Goal: Obtain resource: Download file/media

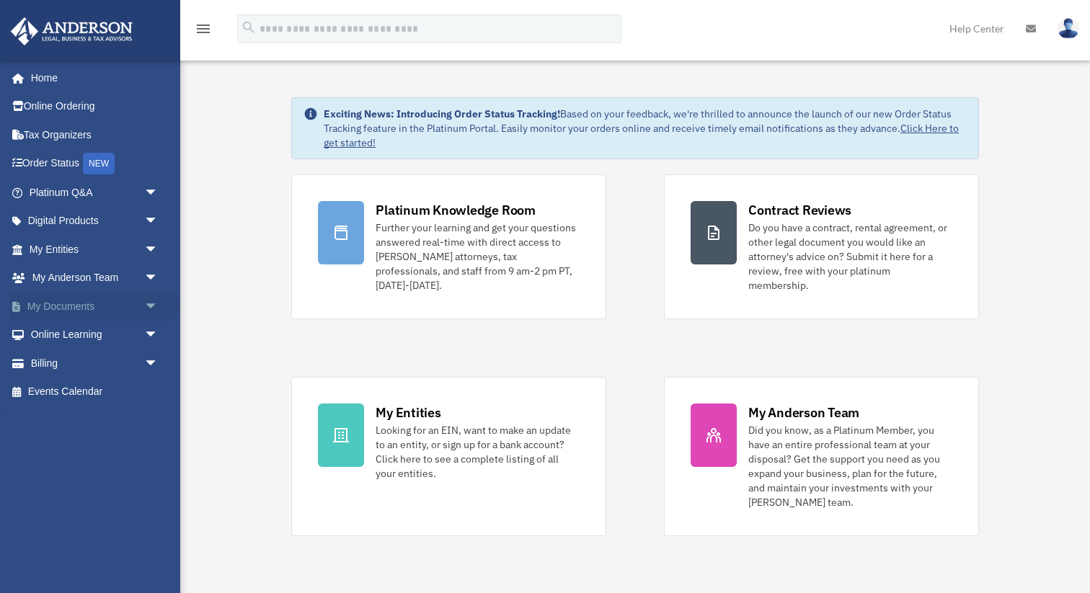
click at [62, 299] on link "My Documents arrow_drop_down" at bounding box center [95, 306] width 170 height 29
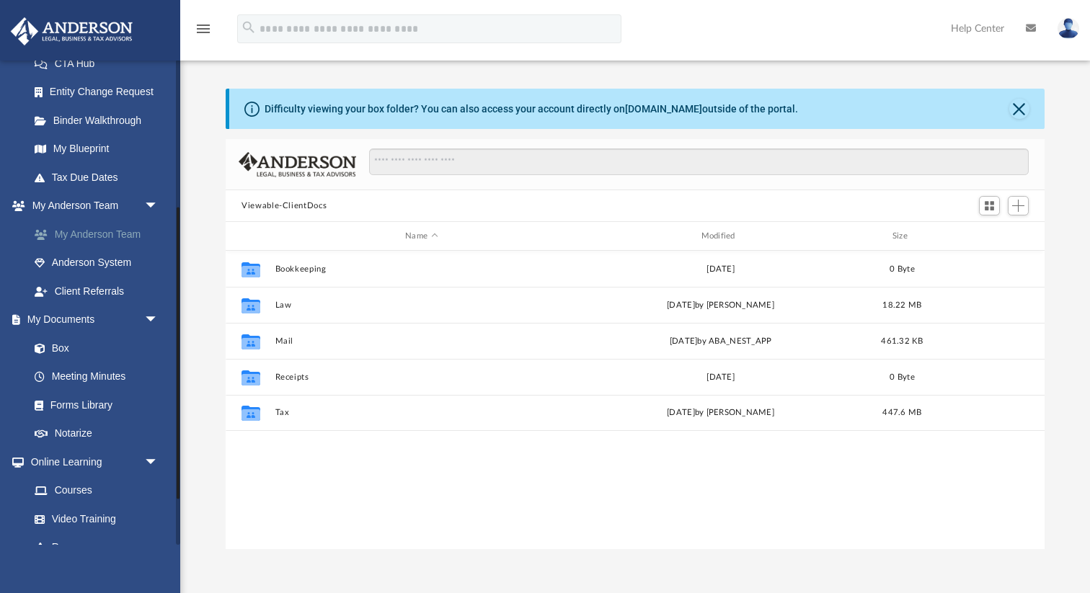
scroll to position [244, 0]
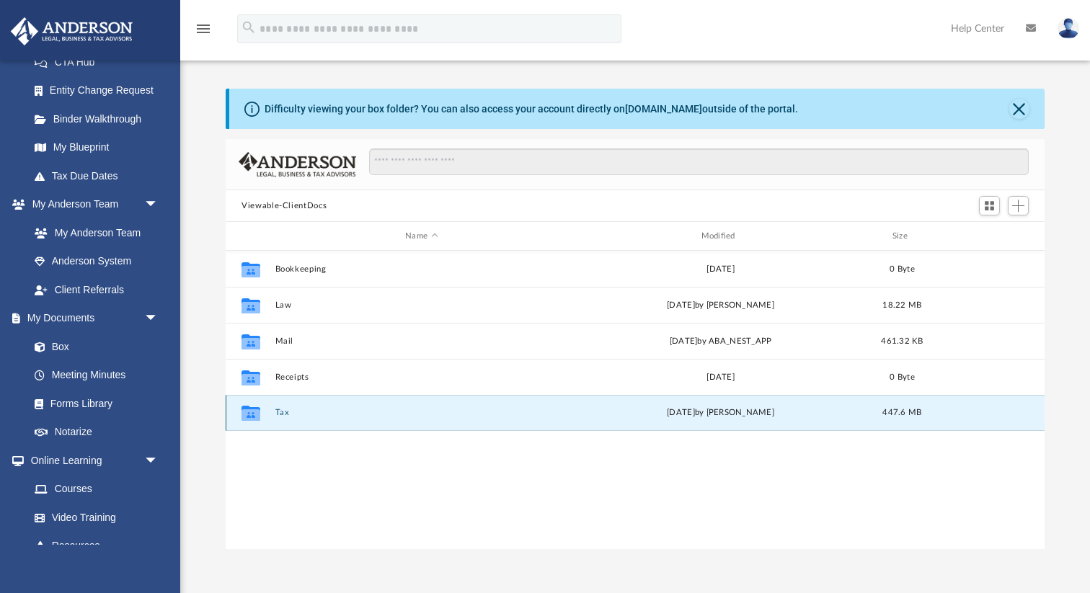
click at [287, 410] on button "Tax" at bounding box center [421, 412] width 293 height 9
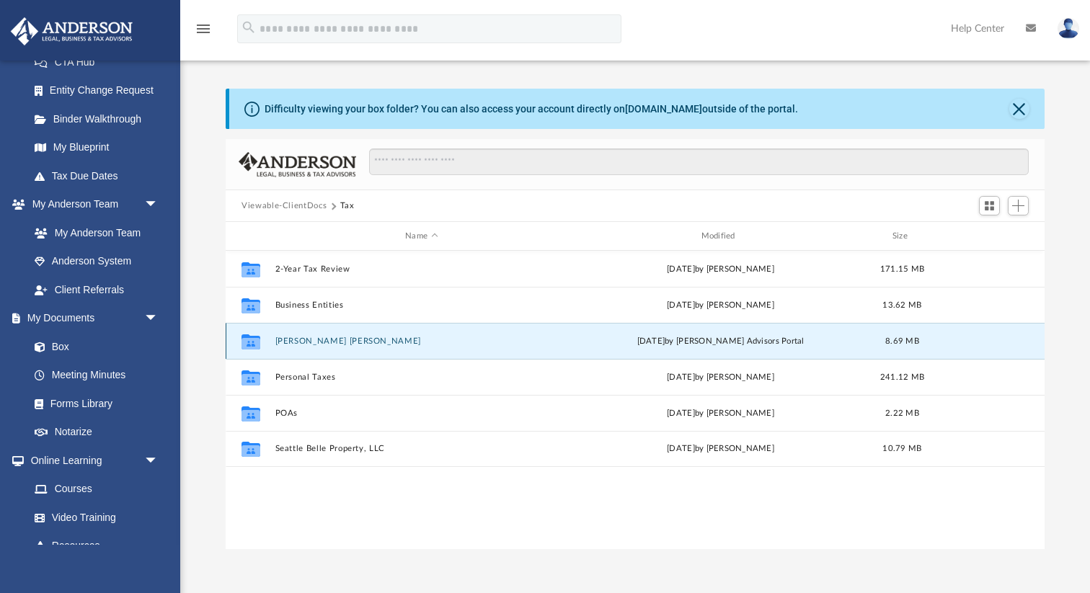
click at [304, 340] on button "[PERSON_NAME] [PERSON_NAME]" at bounding box center [421, 341] width 293 height 9
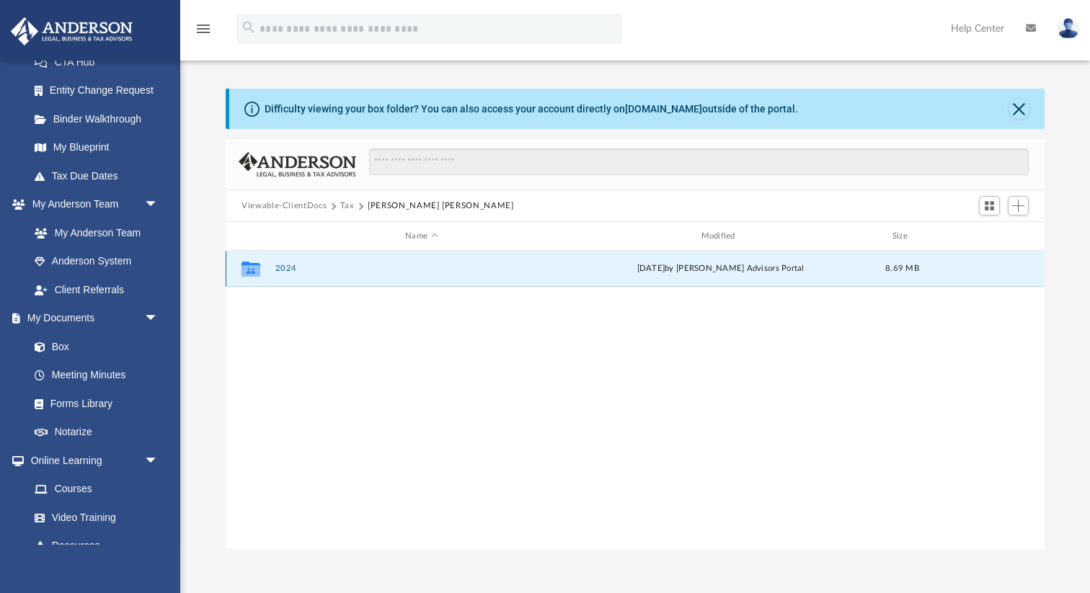
click at [288, 269] on button "2024" at bounding box center [421, 268] width 293 height 9
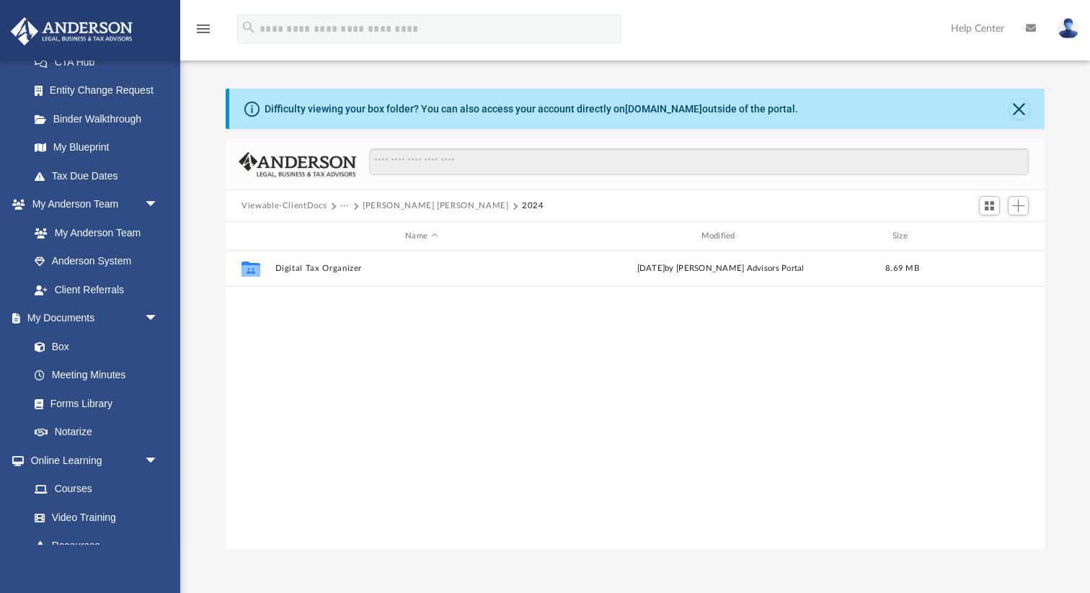
click at [371, 211] on button "[PERSON_NAME] [PERSON_NAME]" at bounding box center [436, 206] width 146 height 13
click at [348, 208] on button "Tax" at bounding box center [347, 206] width 14 height 13
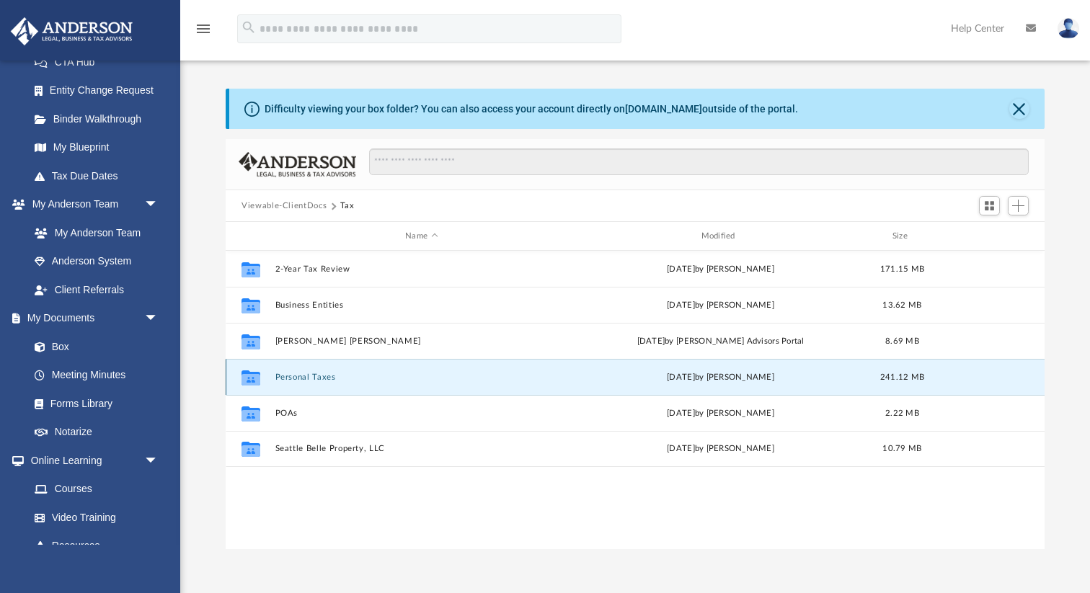
click at [301, 373] on button "Personal Taxes" at bounding box center [421, 377] width 293 height 9
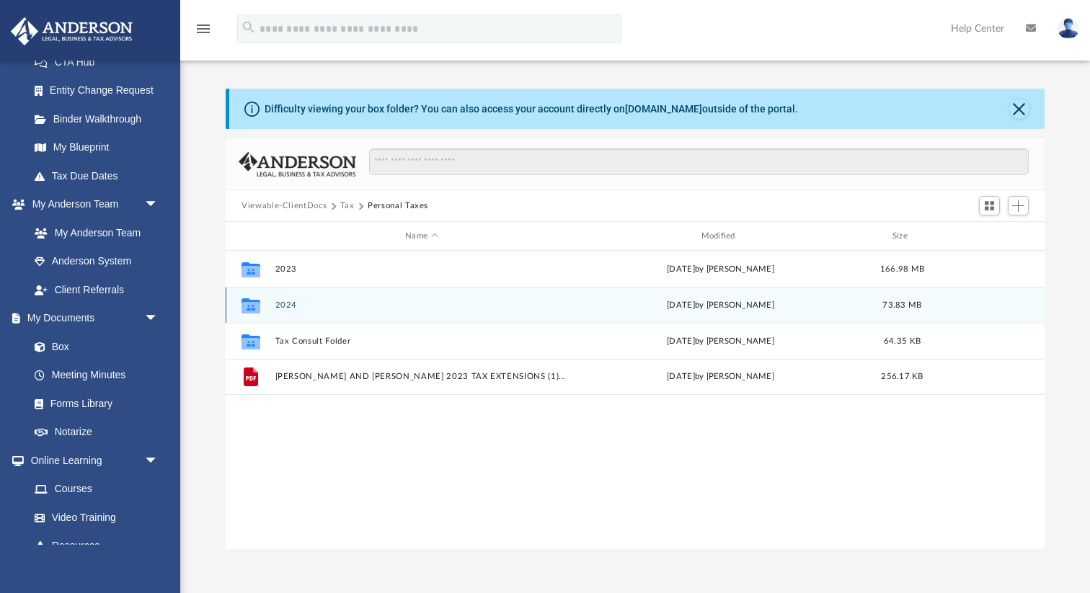
click at [300, 309] on div "Collaborated Folder 2024 [DATE] by [PERSON_NAME] 73.83 MB" at bounding box center [635, 305] width 819 height 36
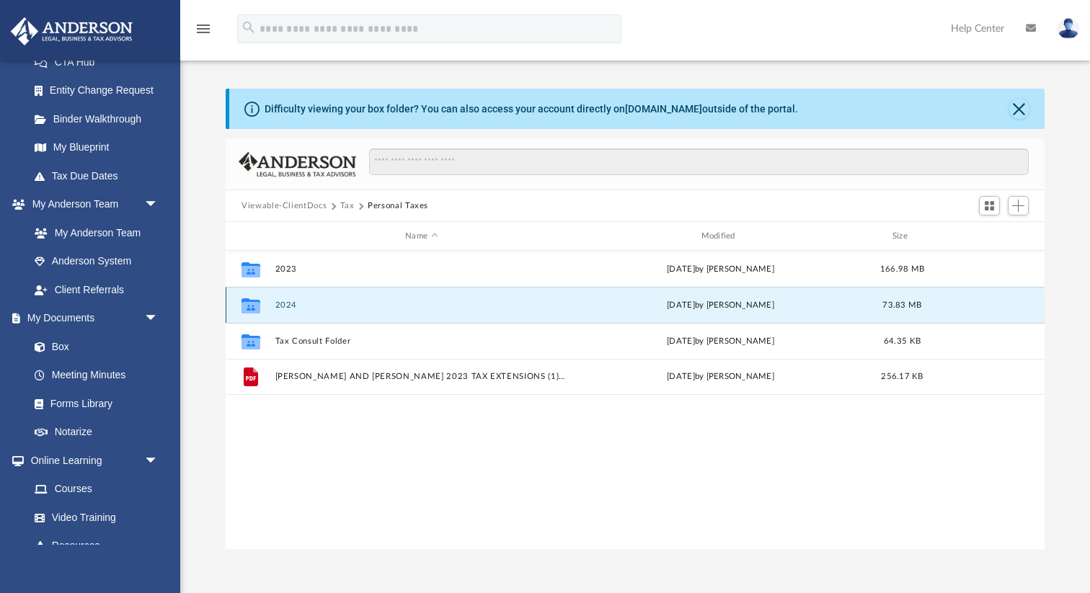
click at [296, 306] on button "2024" at bounding box center [421, 305] width 293 height 9
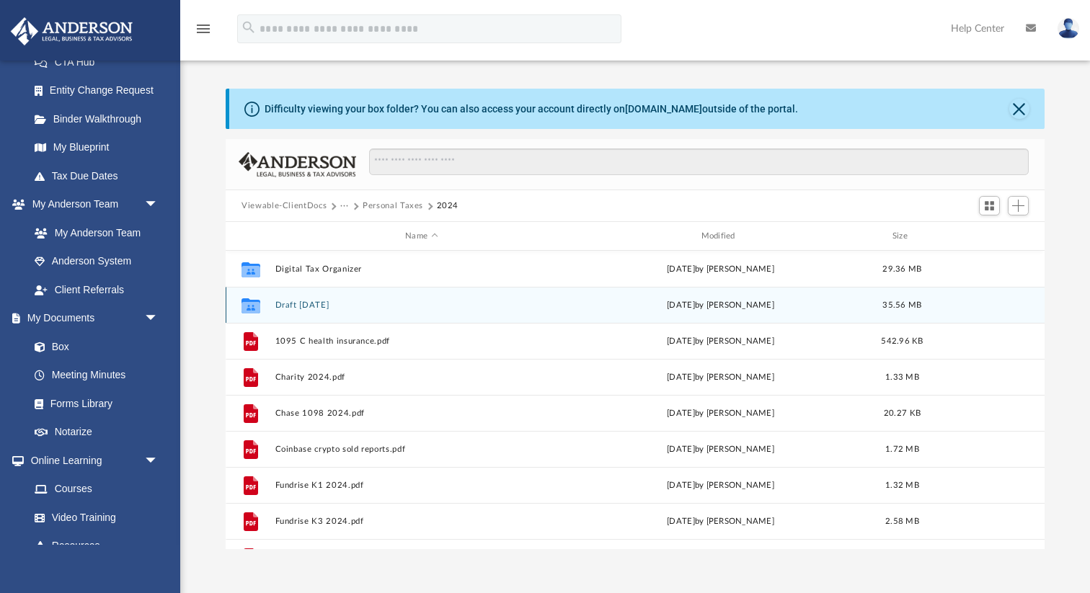
click at [296, 306] on button "Draft [DATE]" at bounding box center [421, 305] width 293 height 9
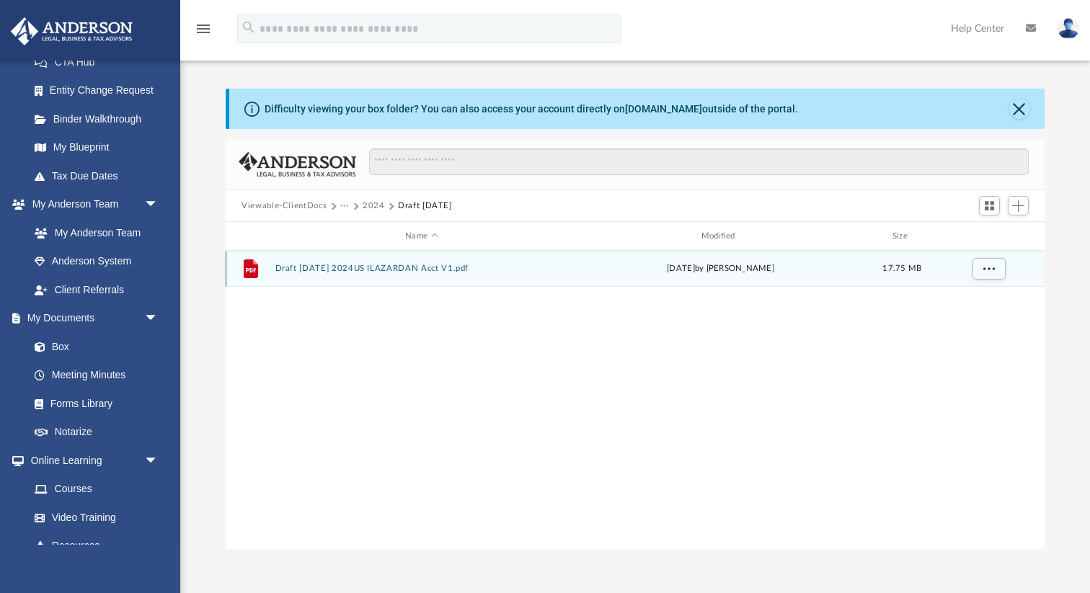
click at [332, 273] on div "File Draft [DATE] 2024US ILAZARDAN Acct V1.pdf [DATE] by [PERSON_NAME] 17.75 MB" at bounding box center [635, 269] width 819 height 36
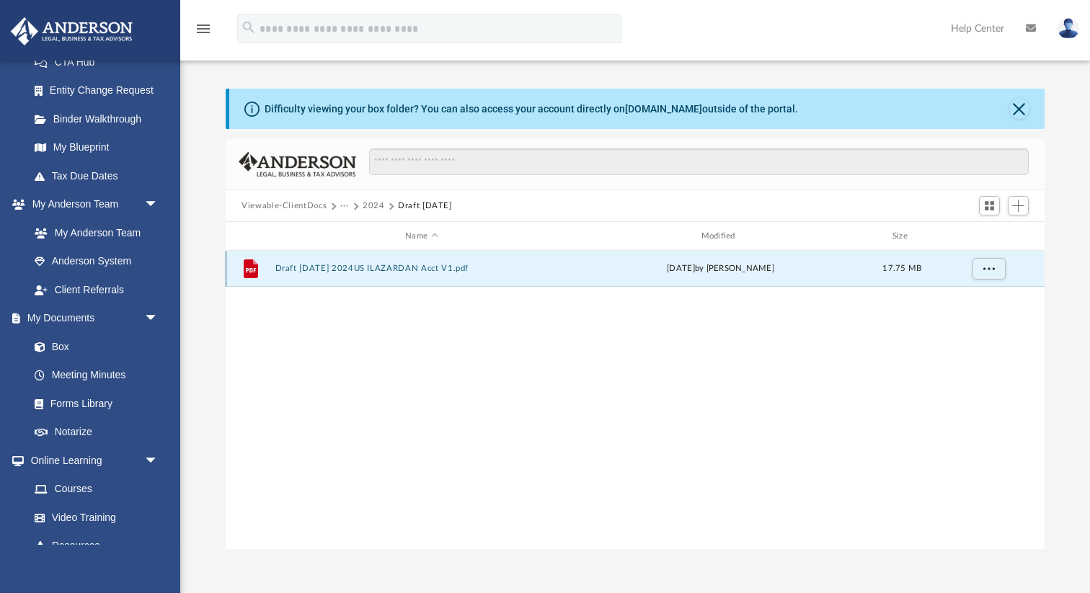
click at [342, 262] on div "File Draft [DATE] 2024US ILAZARDAN Acct V1.pdf [DATE] by [PERSON_NAME] 17.75 MB" at bounding box center [635, 269] width 819 height 36
click at [344, 267] on button "Draft [DATE] 2024US ILAZARDAN Acct V1.pdf" at bounding box center [421, 268] width 293 height 9
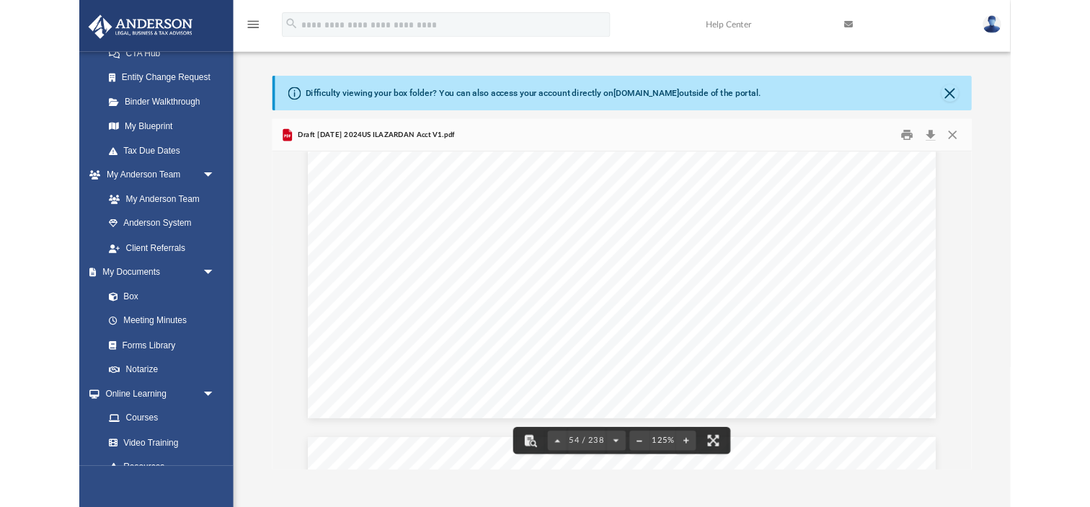
scroll to position [52243, 0]
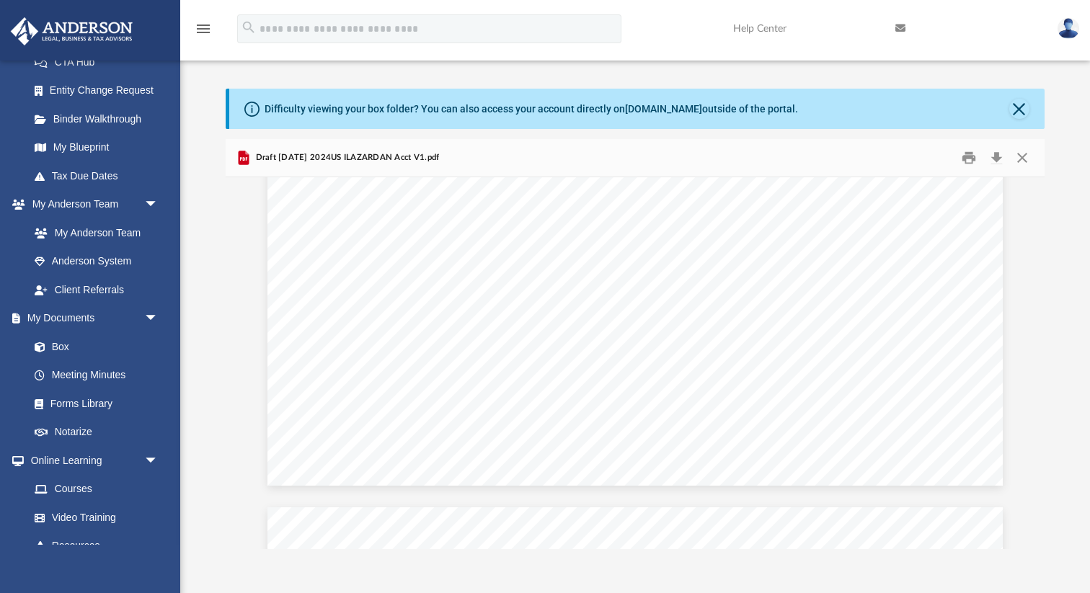
click at [787, 63] on div "Difficulty viewing your box folder? You can also access your account directly o…" at bounding box center [635, 303] width 910 height 491
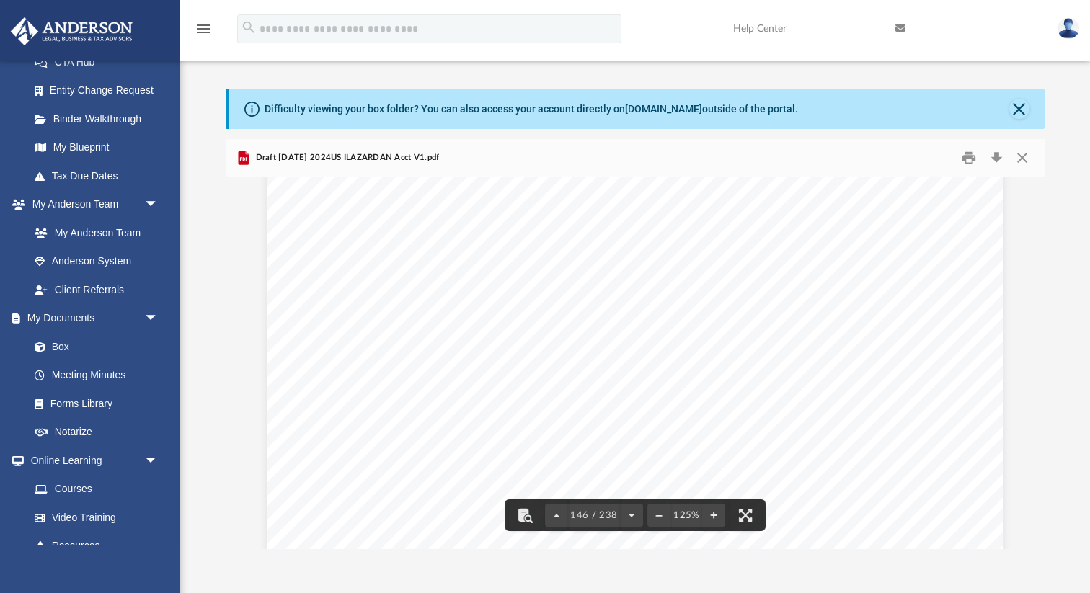
click at [1066, 402] on div "Difficulty viewing your box folder? You can also access your account directly o…" at bounding box center [635, 319] width 910 height 461
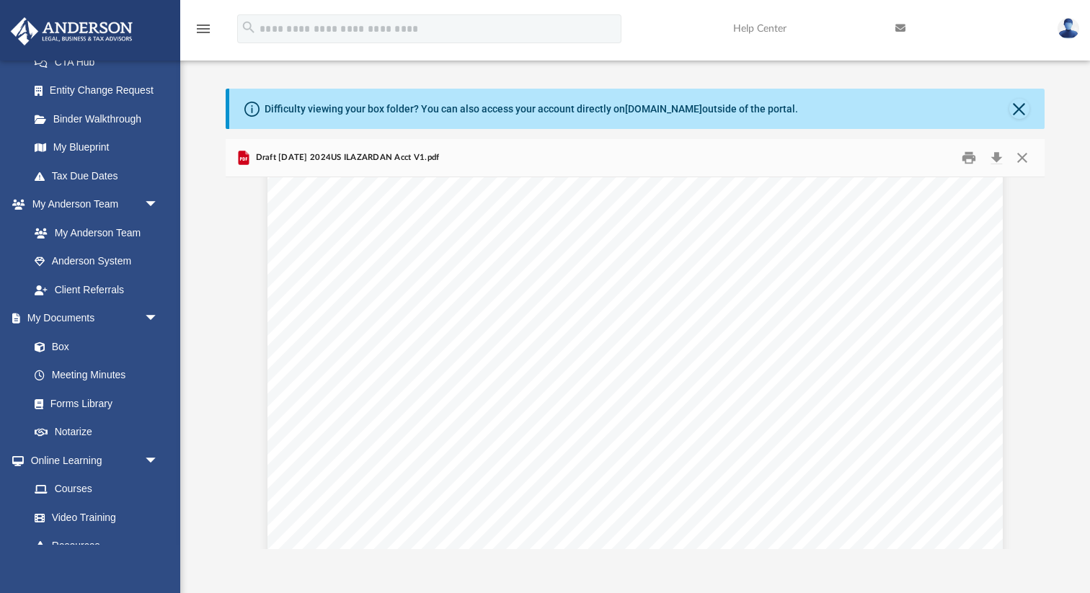
scroll to position [148413, 0]
click at [713, 422] on div "}}}}}}}}}}}}}}}}}}}}}}}} }}}}}}}}}}} [PERSON_NAME] & [PERSON_NAME] 538-74-2405 …" at bounding box center [634, 205] width 735 height 952
